Goal: Task Accomplishment & Management: Use online tool/utility

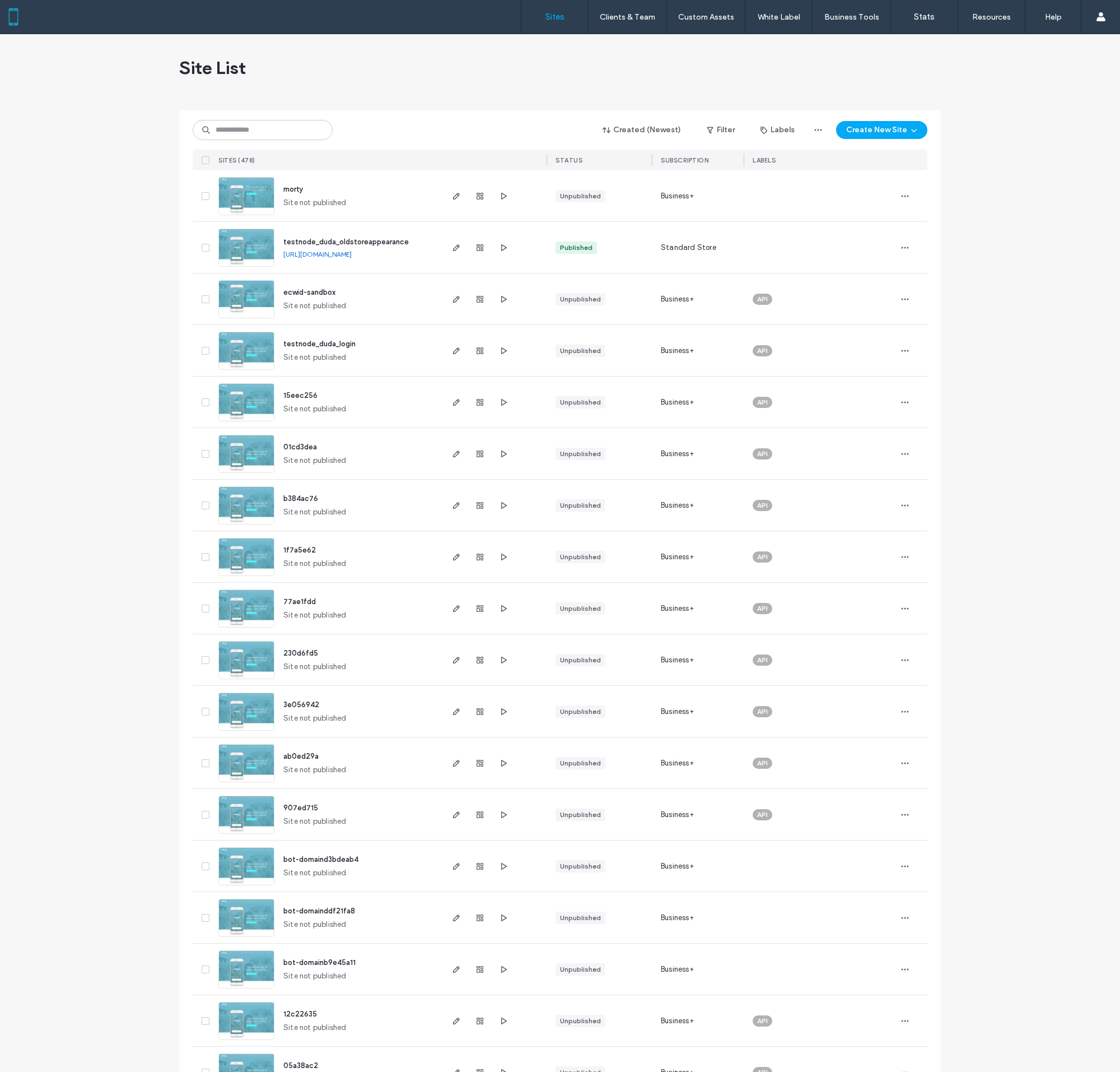
click at [246, 350] on img at bounding box center [246, 371] width 55 height 76
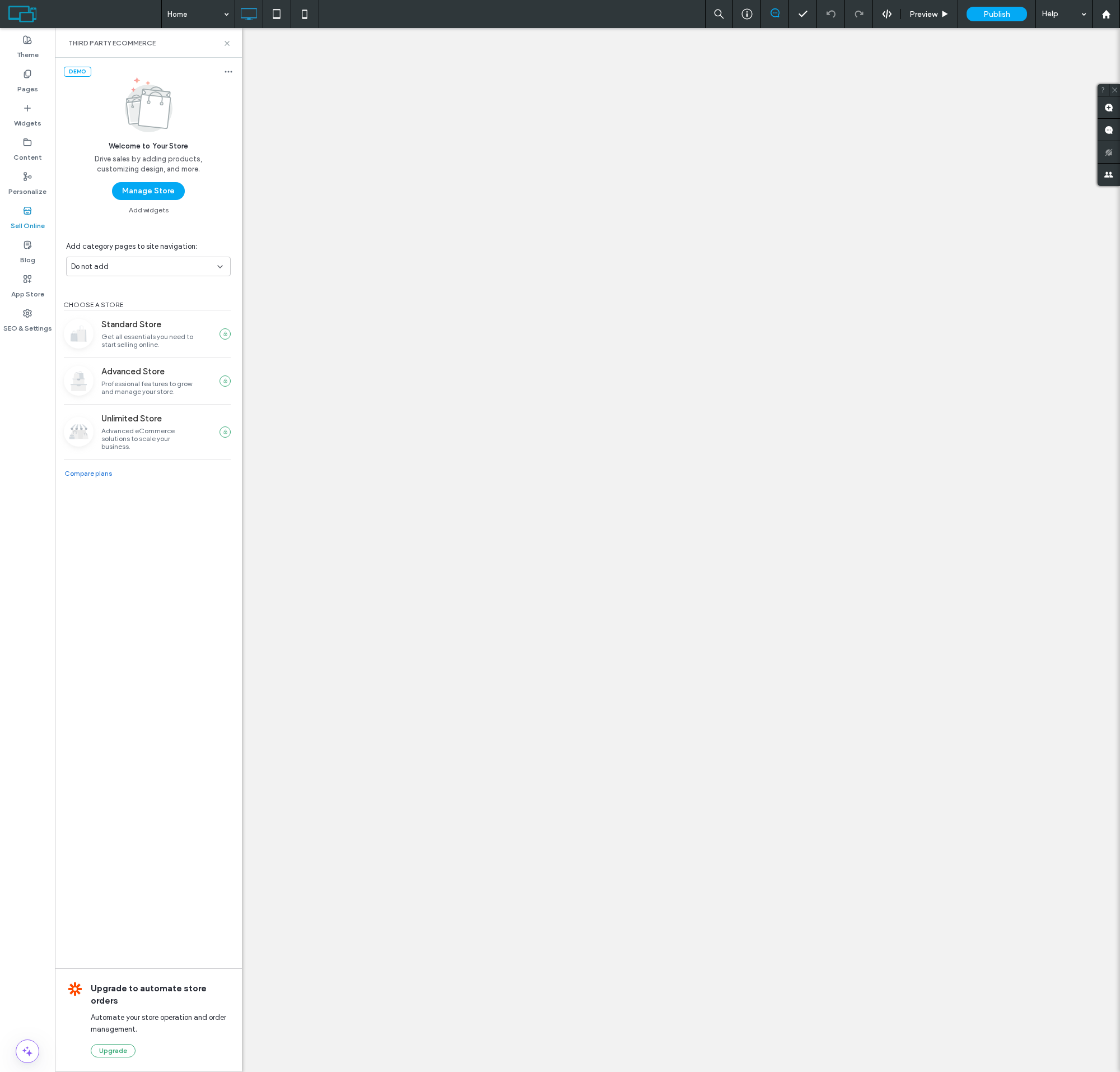
click at [148, 191] on button "Manage Store" at bounding box center [148, 190] width 73 height 18
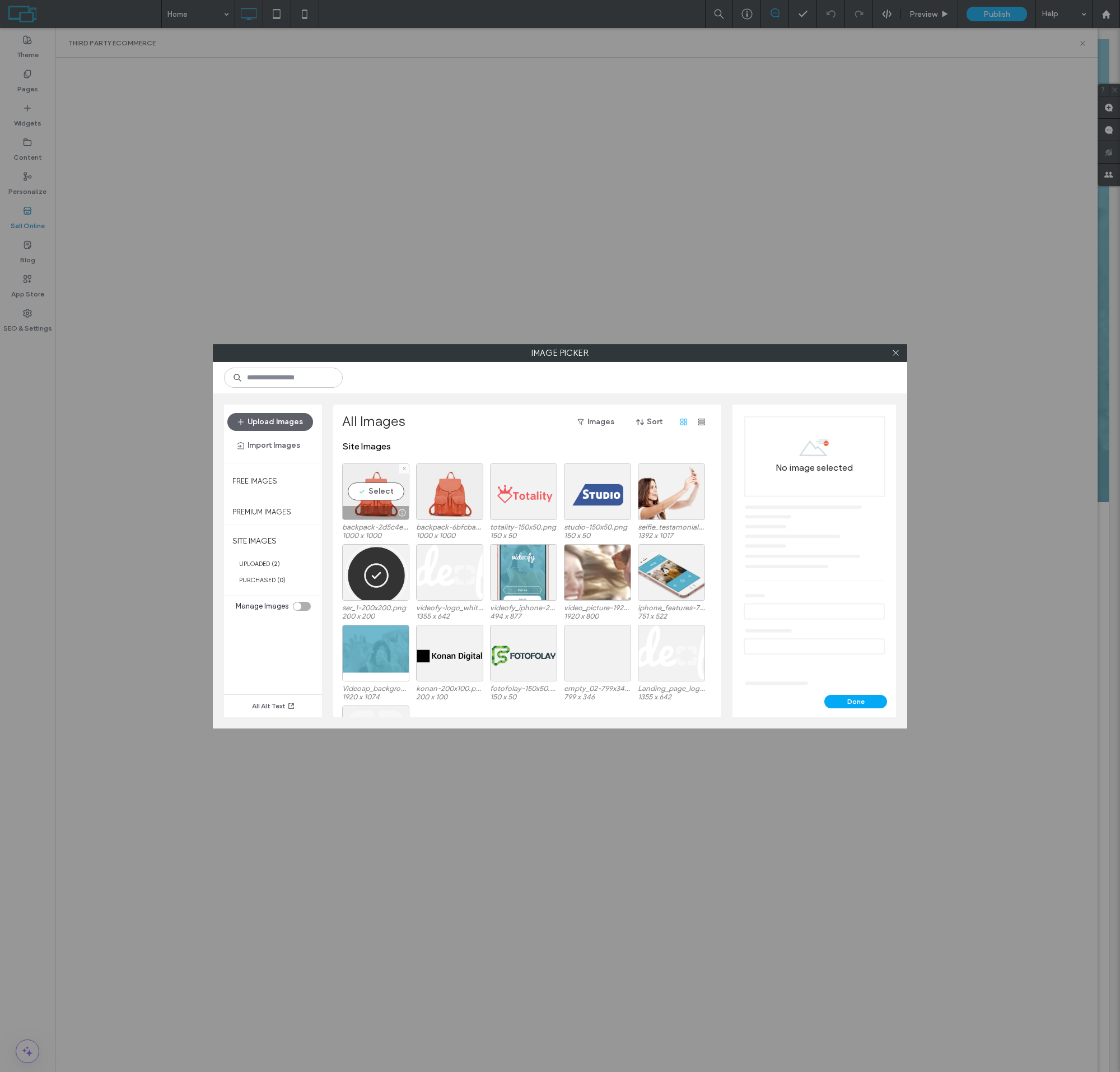
click at [376, 500] on div "Select" at bounding box center [376, 492] width 67 height 57
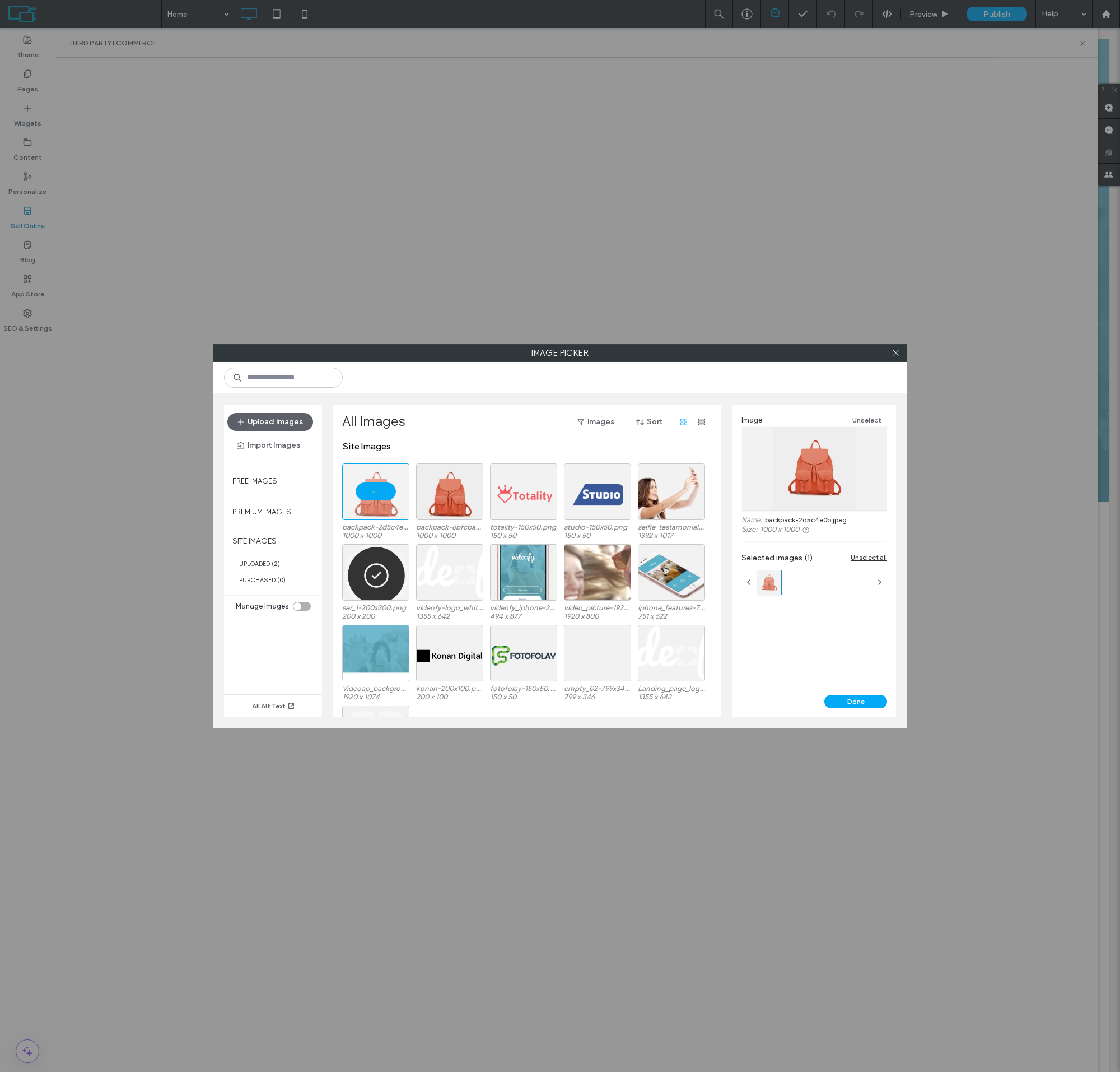
click at [856, 701] on button "Done" at bounding box center [856, 701] width 62 height 13
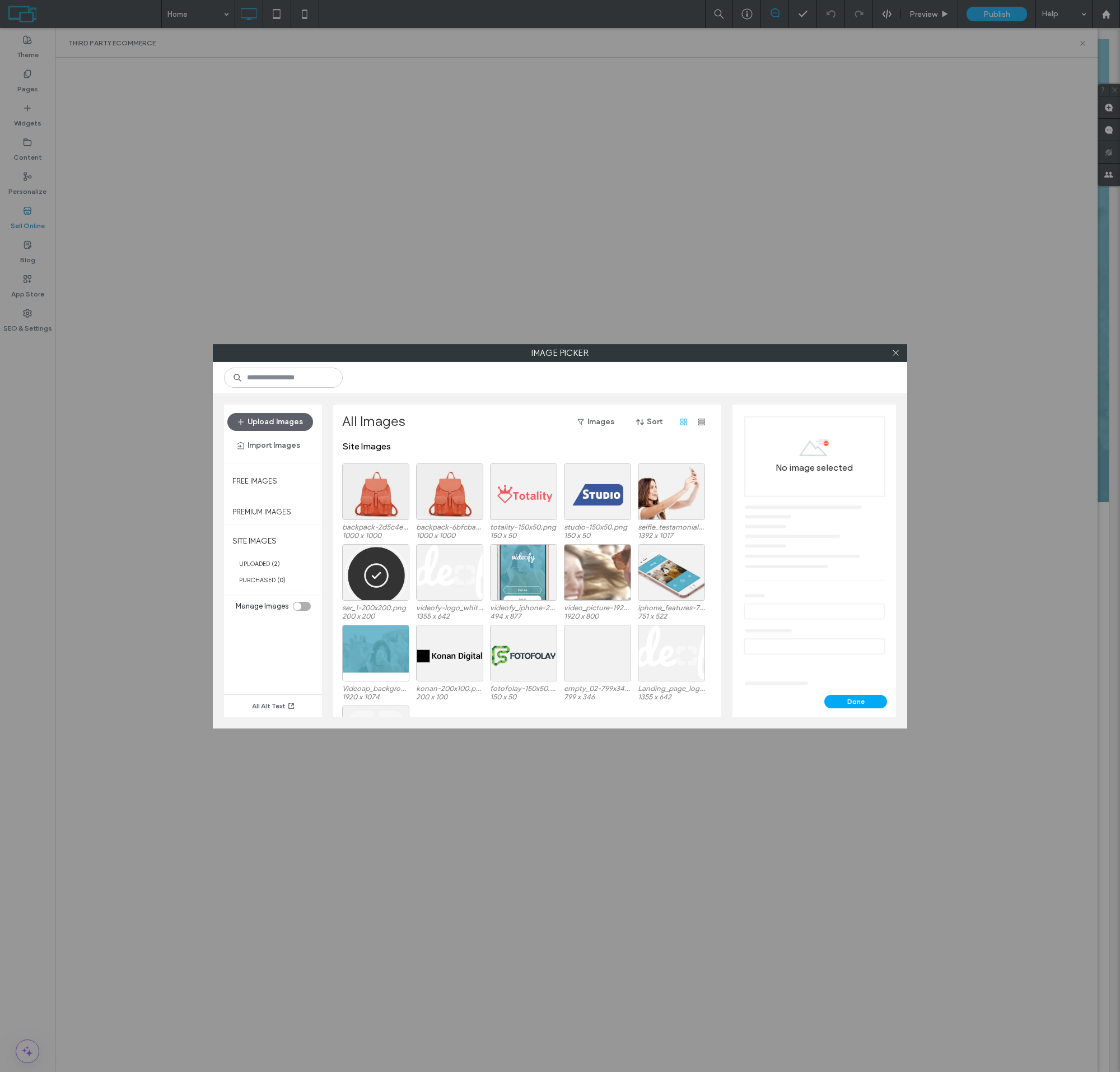
click at [376, 500] on div at bounding box center [376, 492] width 67 height 57
click at [856, 701] on button "Done" at bounding box center [856, 701] width 62 height 13
click at [376, 500] on div at bounding box center [376, 492] width 67 height 57
click at [856, 701] on button "Done" at bounding box center [856, 701] width 62 height 13
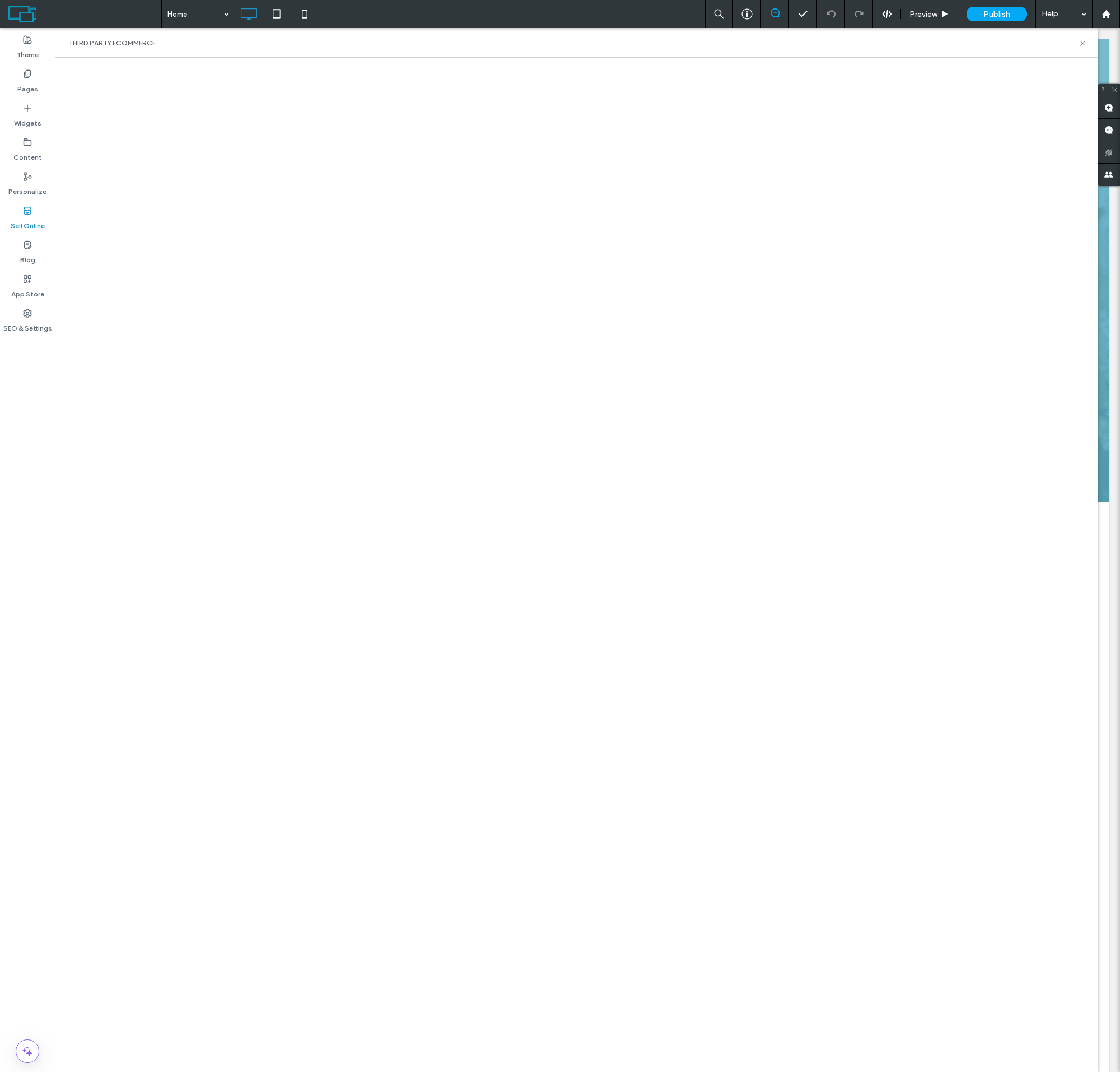
click at [1008, 0] on html ".wqwq-1{fill:#231f20;} .cls-1q, .cls-2q { fill-rule: evenodd; } .cls-2q { fill:…" at bounding box center [560, 536] width 1120 height 1072
